Goal: Register for event/course

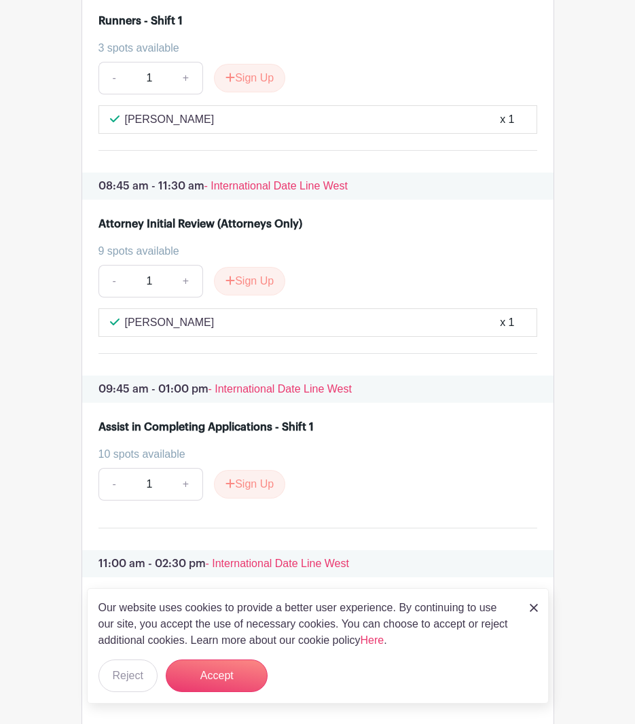
scroll to position [1141, 0]
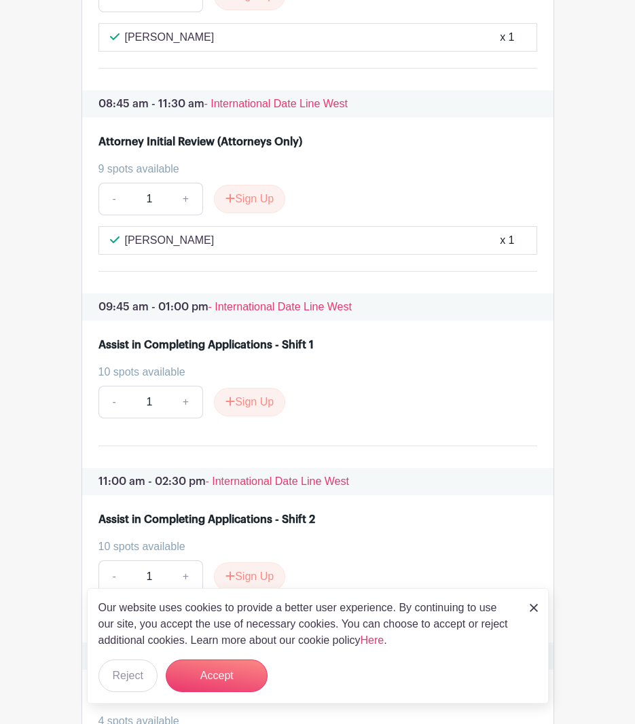
scroll to position [1224, 0]
click at [532, 608] on img at bounding box center [534, 608] width 8 height 8
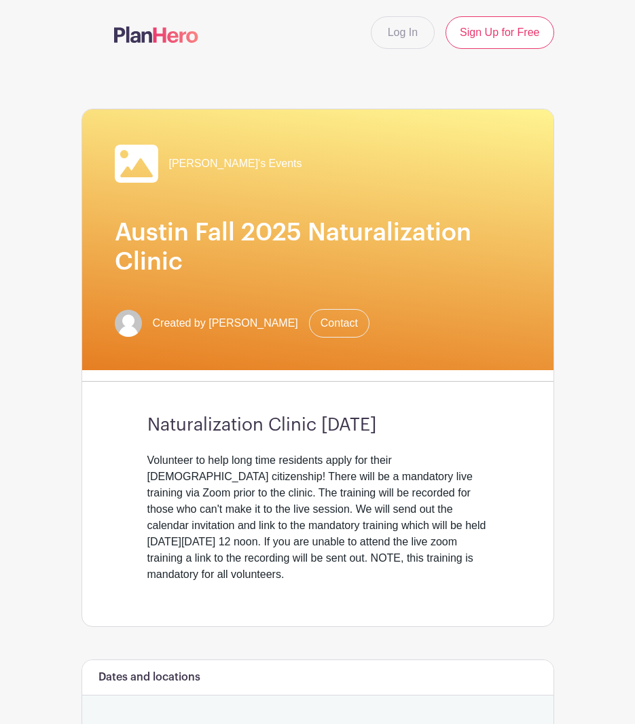
scroll to position [352, 0]
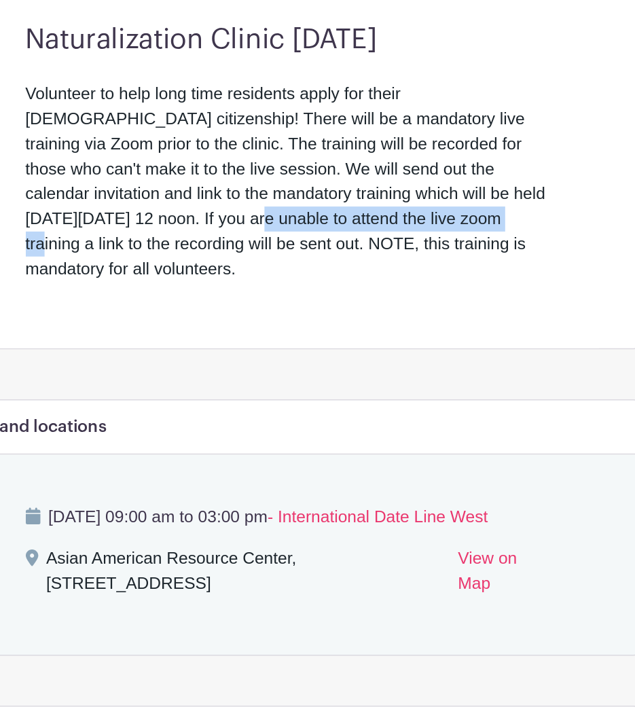
drag, startPoint x: 176, startPoint y: 212, endPoint x: 345, endPoint y: 211, distance: 169.1
click at [345, 211] on div "Volunteer to help long time residents apply for their [DEMOGRAPHIC_DATA] citize…" at bounding box center [317, 165] width 341 height 130
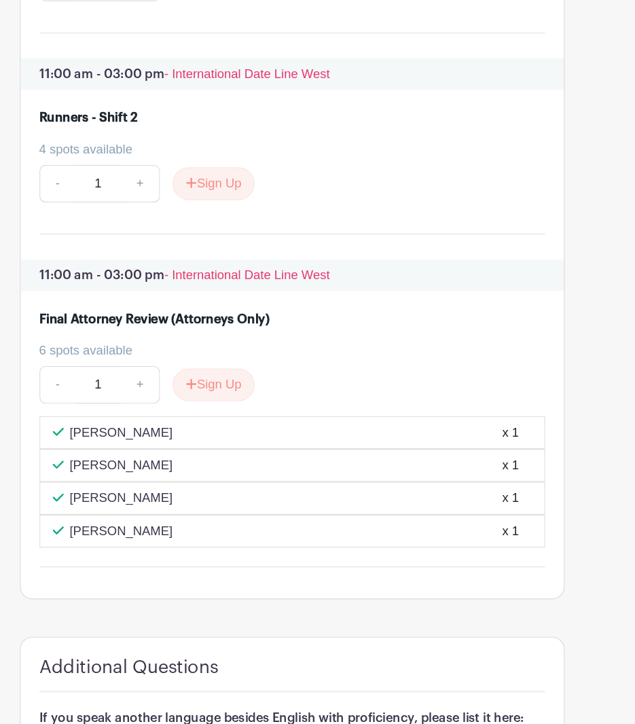
scroll to position [1721, 0]
click at [386, 407] on div "6 spots available" at bounding box center [312, 398] width 428 height 16
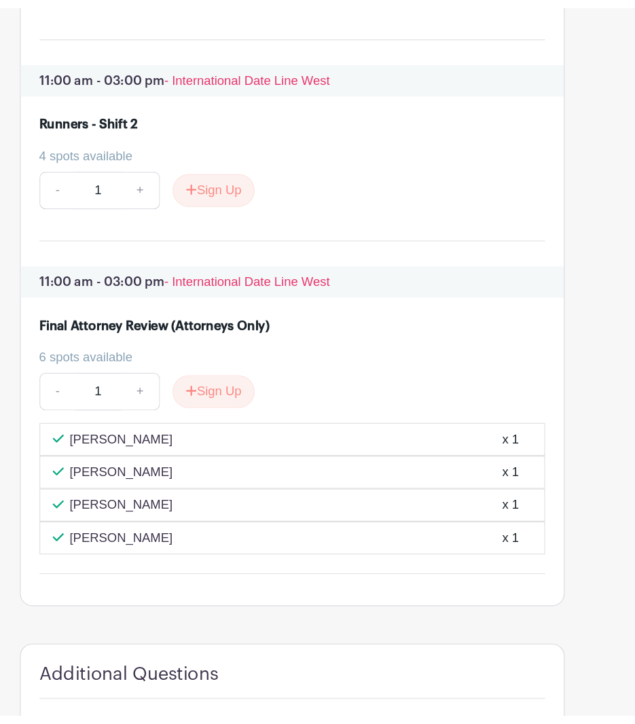
scroll to position [1725, 0]
